Goal: Navigation & Orientation: Find specific page/section

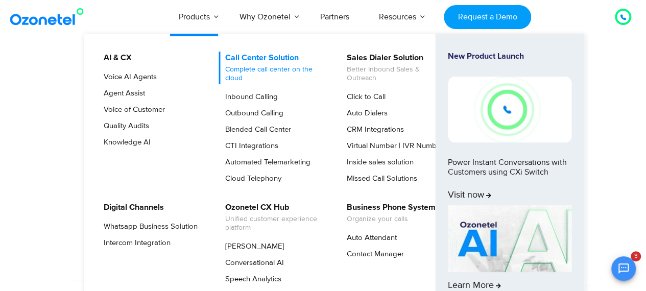
click at [230, 83] on link "Call Center Solution Complete call center on the cloud" at bounding box center [272, 68] width 109 height 33
